Goal: Navigation & Orientation: Understand site structure

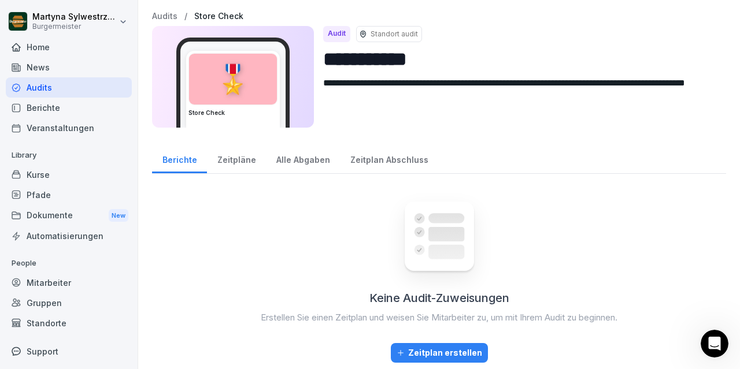
click at [55, 165] on div "Kurse" at bounding box center [69, 175] width 126 height 20
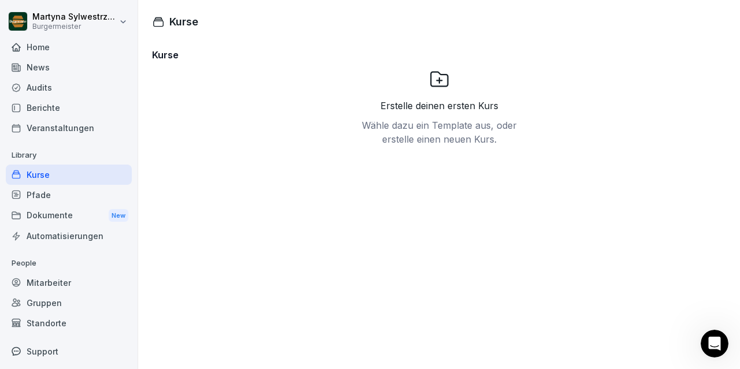
scroll to position [309, 0]
click at [38, 216] on div "Dokumente New" at bounding box center [69, 215] width 126 height 21
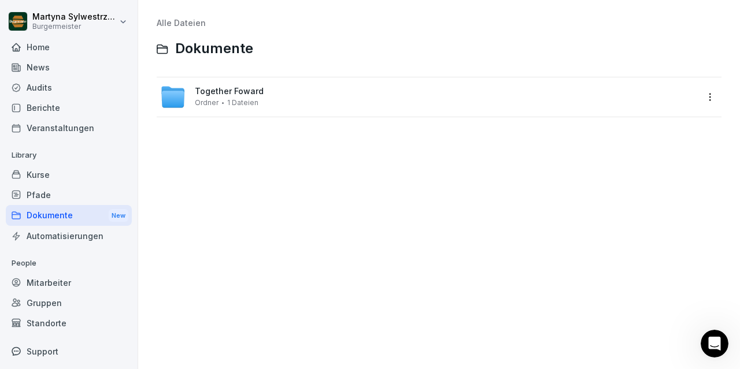
click at [227, 99] on span "1 Dateien" at bounding box center [242, 103] width 31 height 8
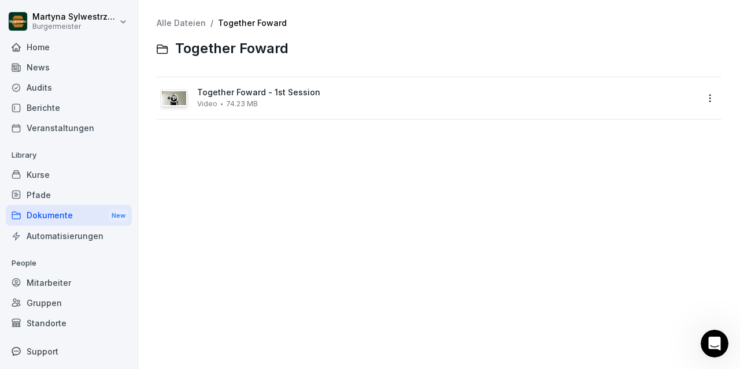
click at [177, 100] on div at bounding box center [174, 98] width 27 height 16
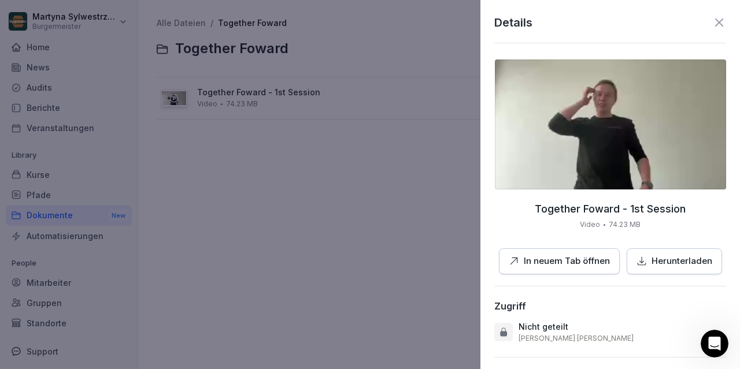
click at [564, 160] on img at bounding box center [610, 125] width 231 height 130
click at [717, 23] on icon at bounding box center [719, 23] width 14 height 14
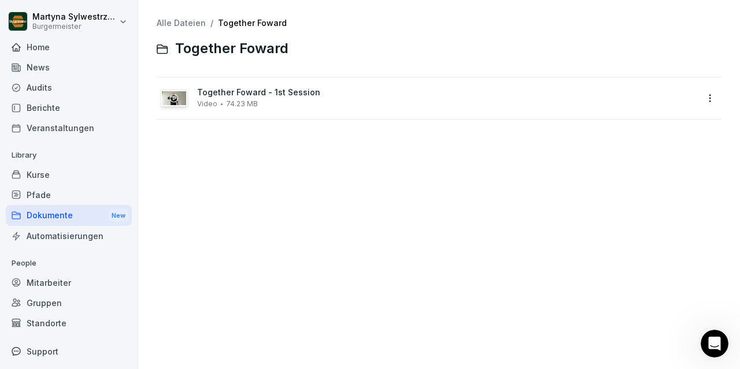
click at [55, 161] on p "Library" at bounding box center [69, 155] width 126 height 18
click at [48, 171] on div "Kurse" at bounding box center [69, 175] width 126 height 20
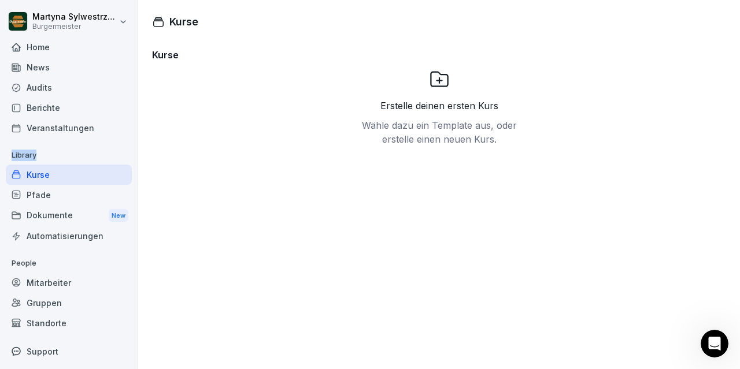
click at [66, 175] on div "Kurse" at bounding box center [69, 175] width 126 height 20
click at [62, 193] on div "Pfade" at bounding box center [69, 195] width 126 height 20
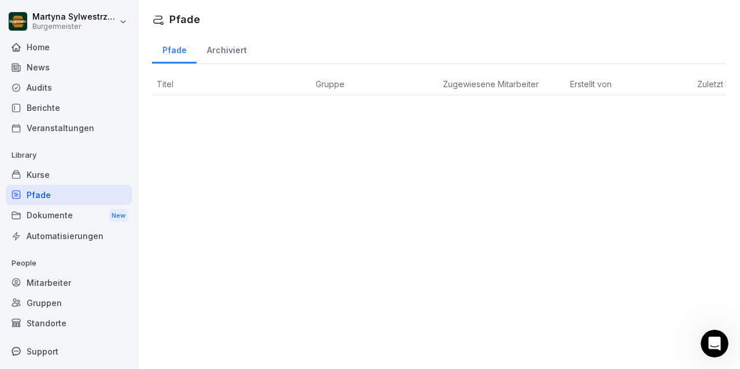
click at [54, 65] on div "News" at bounding box center [69, 67] width 126 height 20
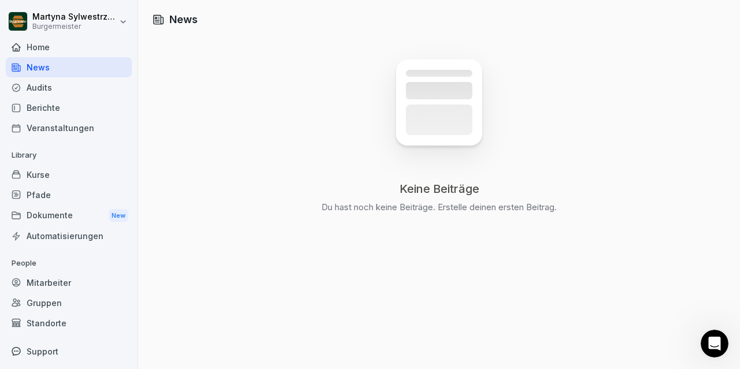
click at [48, 87] on div "Audits" at bounding box center [69, 87] width 126 height 20
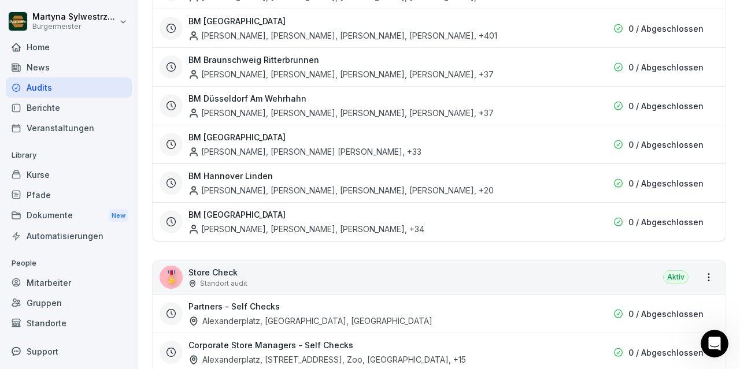
scroll to position [2319, 0]
